Goal: Transaction & Acquisition: Purchase product/service

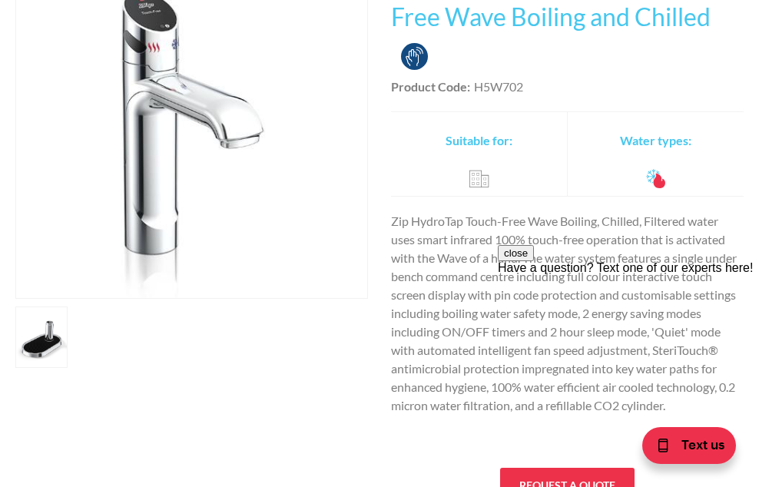
scroll to position [210, 0]
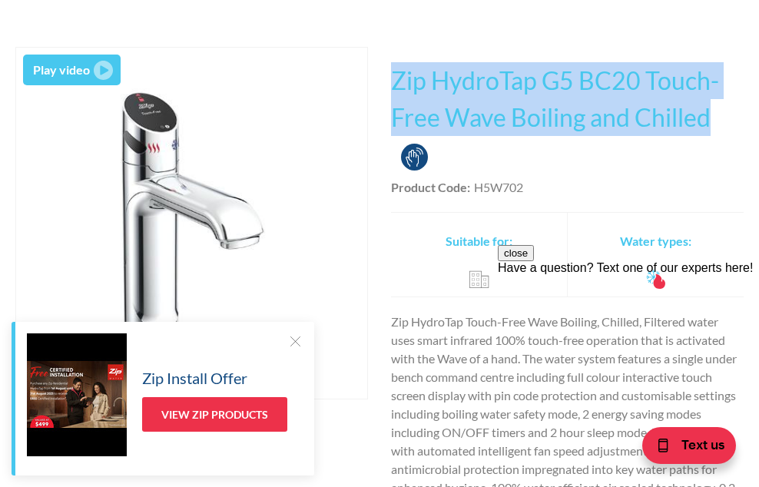
drag, startPoint x: 397, startPoint y: 81, endPoint x: 731, endPoint y: 117, distance: 335.3
click at [731, 117] on h1 "Zip HydroTap G5 BC20 Touch-Free Wave Boiling and Chilled" at bounding box center [567, 99] width 353 height 74
copy h1 "Zip HydroTap G5 BC20 Touch-Free Wave Boiling and Chilled"
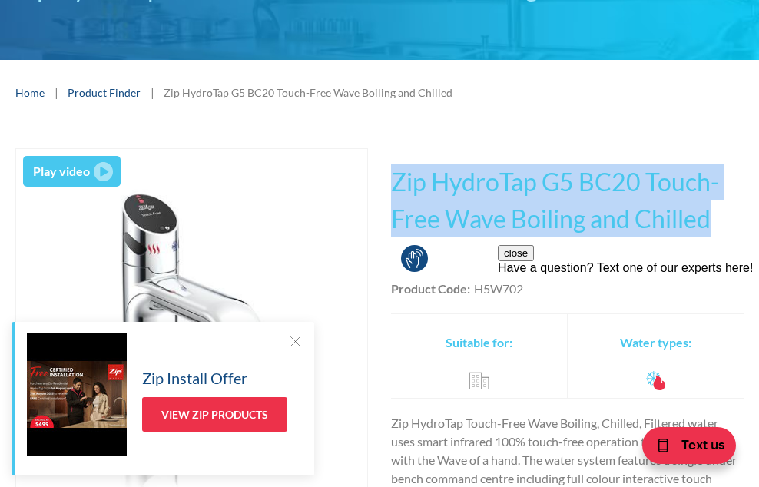
scroll to position [0, 0]
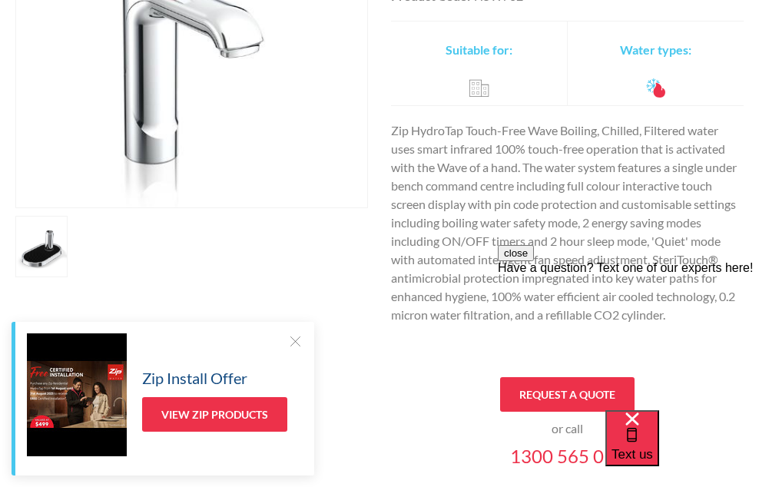
scroll to position [437, 0]
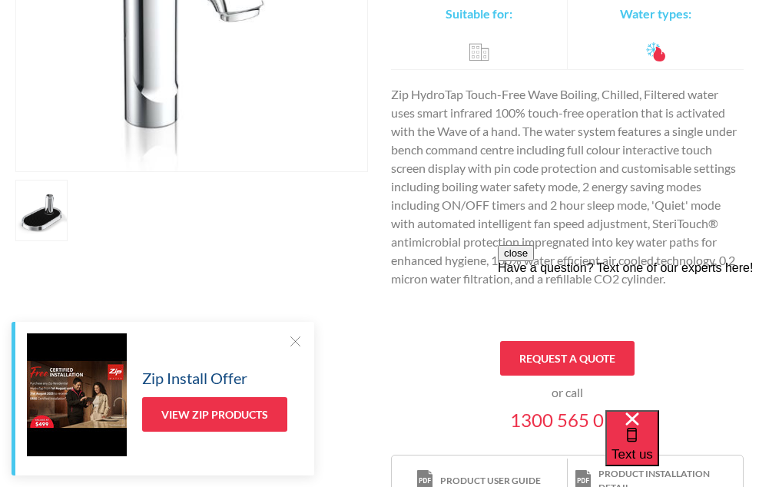
drag, startPoint x: 700, startPoint y: 280, endPoint x: 542, endPoint y: 155, distance: 201.3
click at [542, 245] on html "close Have a question? Text one of our experts here!" at bounding box center [628, 337] width 261 height 184
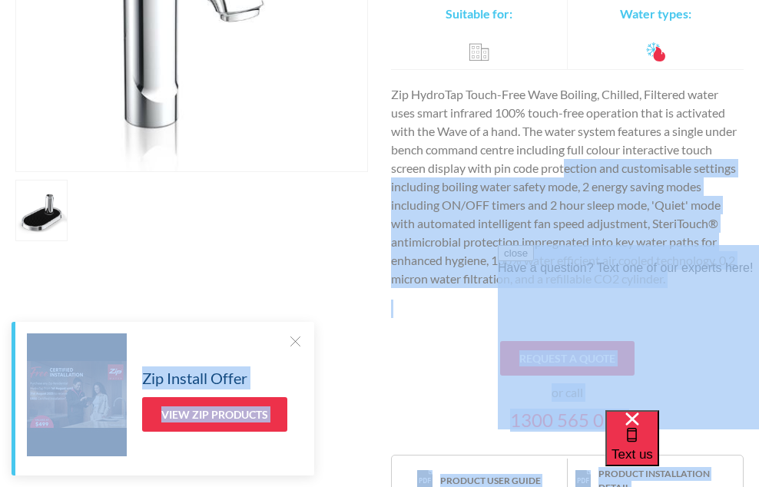
drag, startPoint x: 1063, startPoint y: 413, endPoint x: 675, endPoint y: 267, distance: 414.8
